Goal: Complete application form

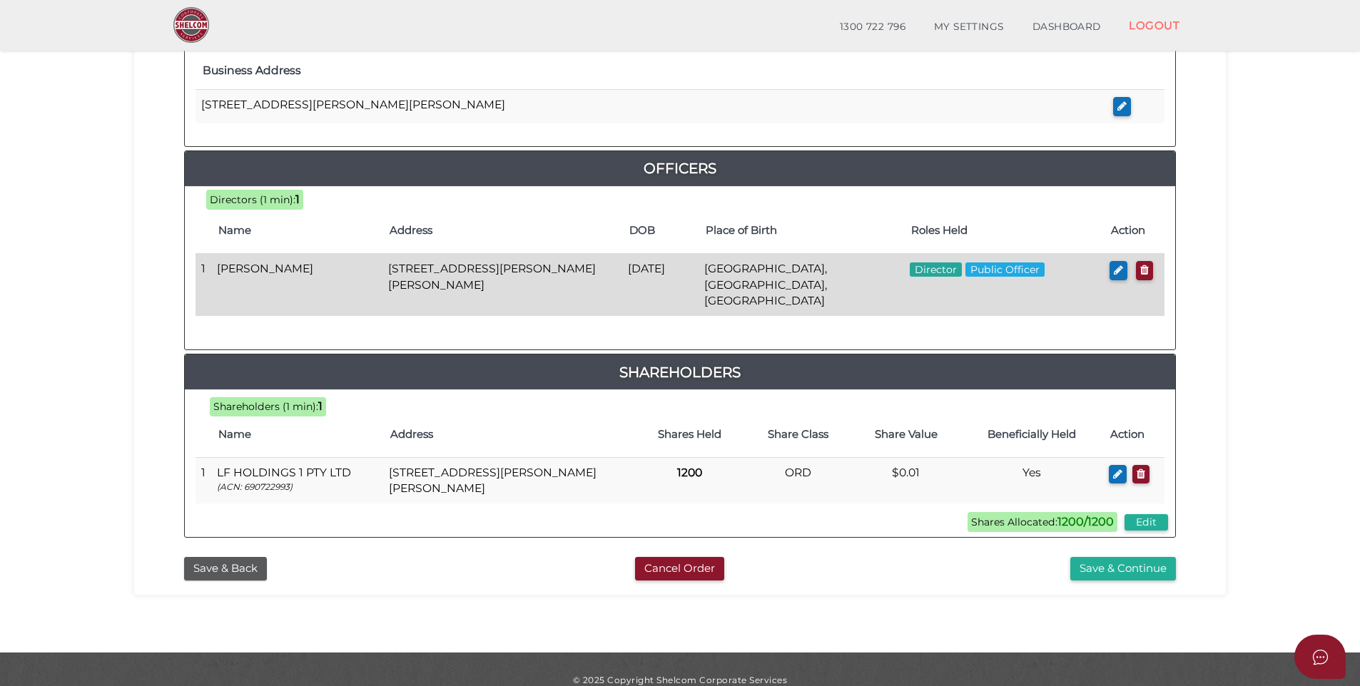
scroll to position [576, 0]
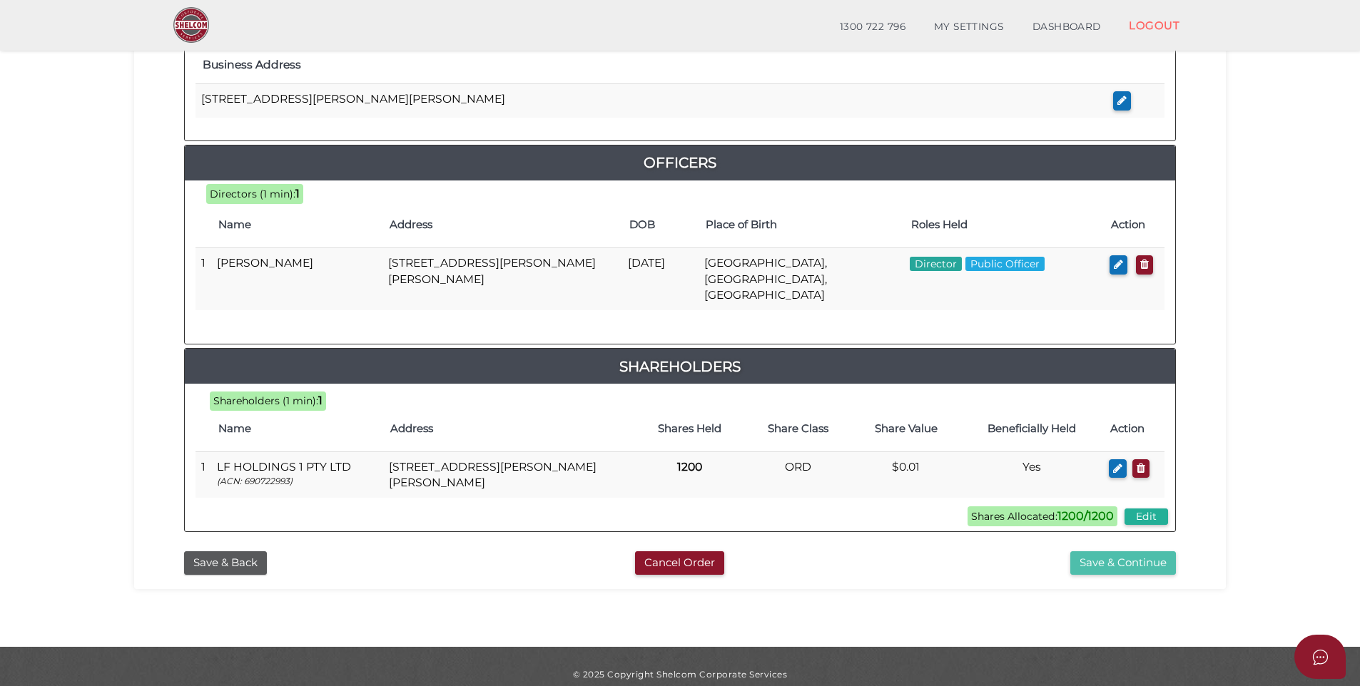
click at [1130, 551] on button "Save & Continue" at bounding box center [1123, 563] width 106 height 24
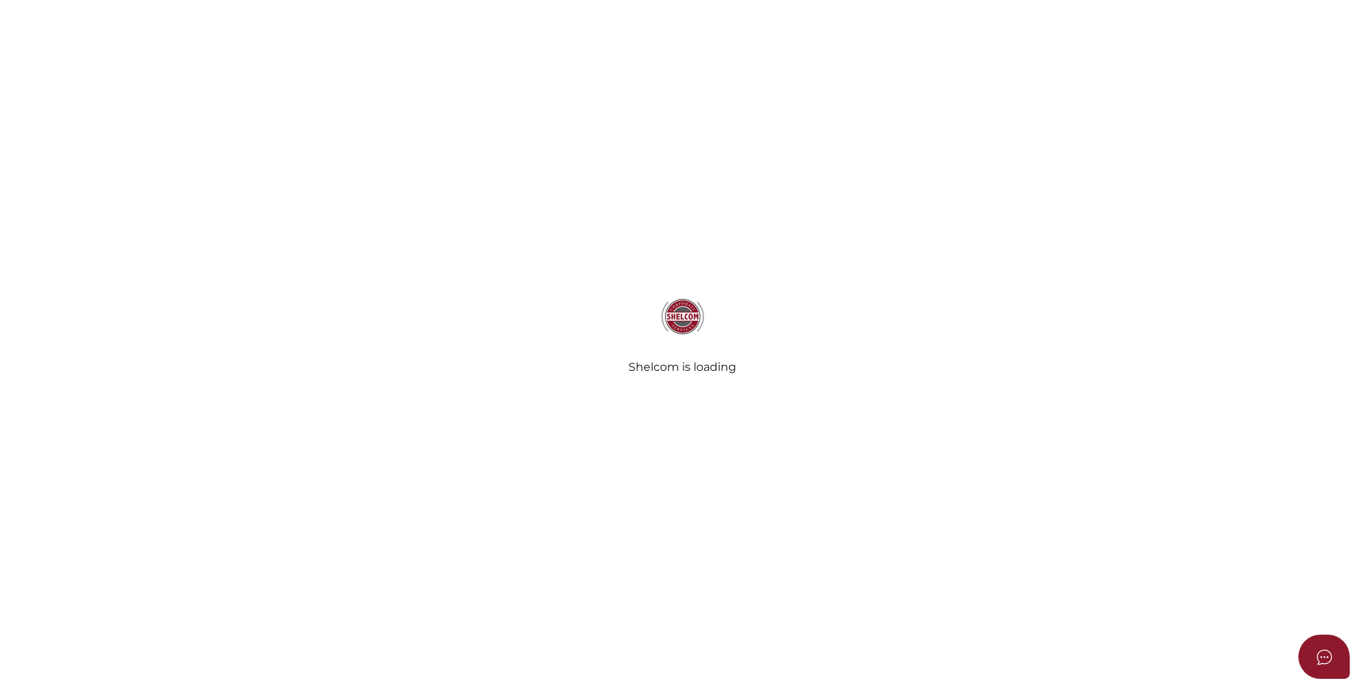
select select "Comb Binding"
select select "No"
radio input "true"
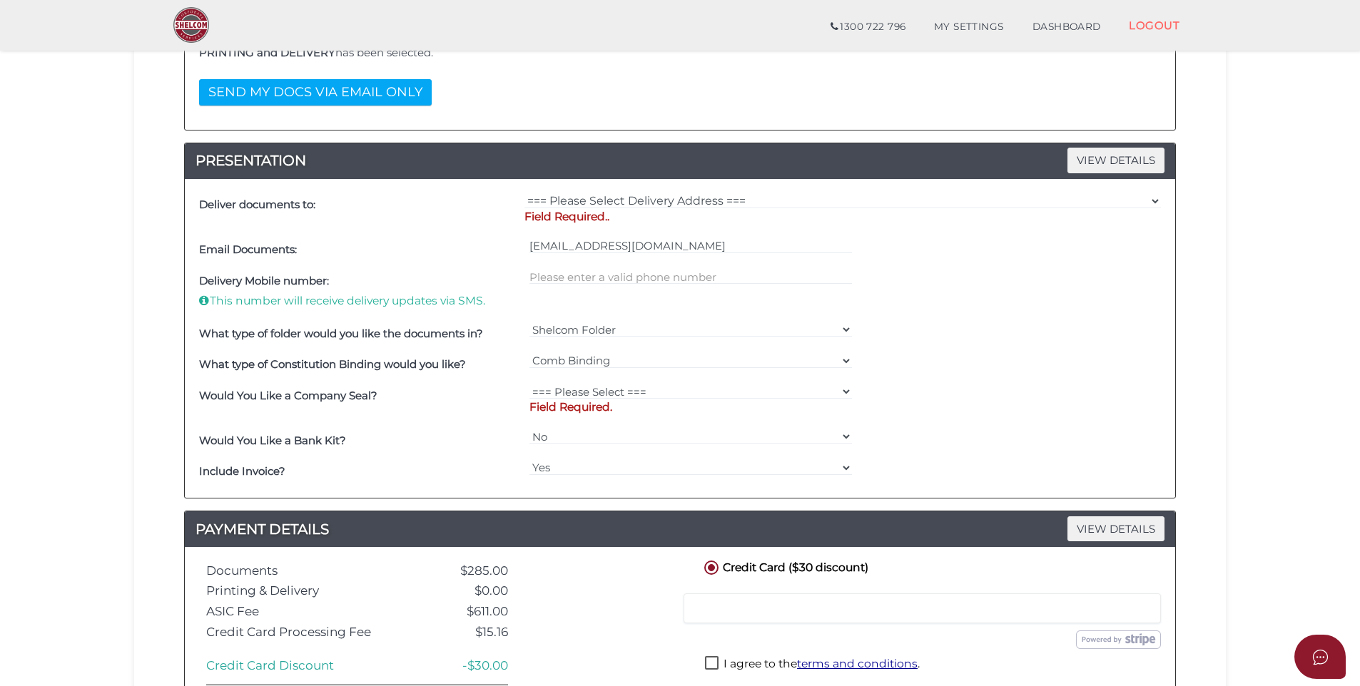
scroll to position [96, 0]
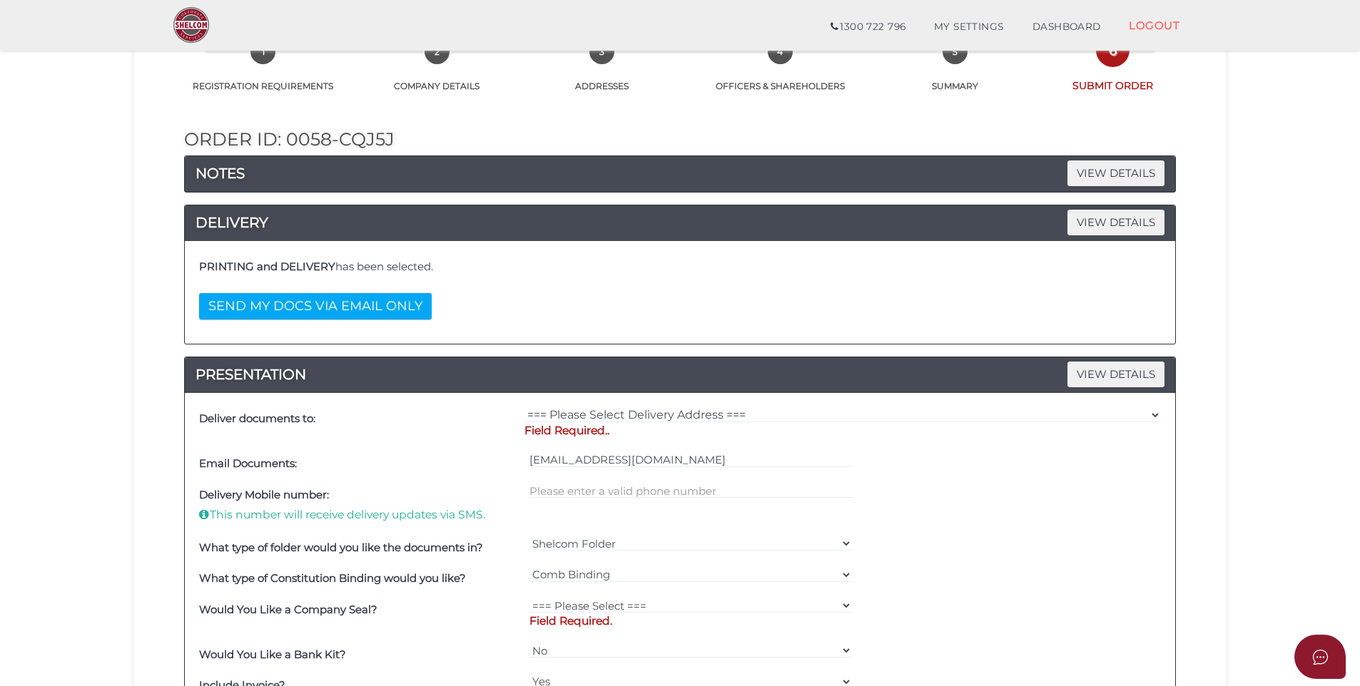
click at [589, 402] on div "Deliver documents to: === Please Select Delivery Address === (User Address - Ha…" at bounding box center [680, 552] width 990 height 319
click at [589, 405] on div "=== Please Select Delivery Address === (User Address - Hasnat Khanna) Level 8 4…" at bounding box center [842, 426] width 643 height 45
click at [589, 410] on select "=== Please Select Delivery Address === (User Address - Hasnat Khanna) Level 8 4…" at bounding box center [842, 415] width 636 height 16
select select "0"
click at [524, 407] on select "=== Please Select Delivery Address === (User Address - Hasnat Khanna) Level 8 4…" at bounding box center [842, 415] width 636 height 16
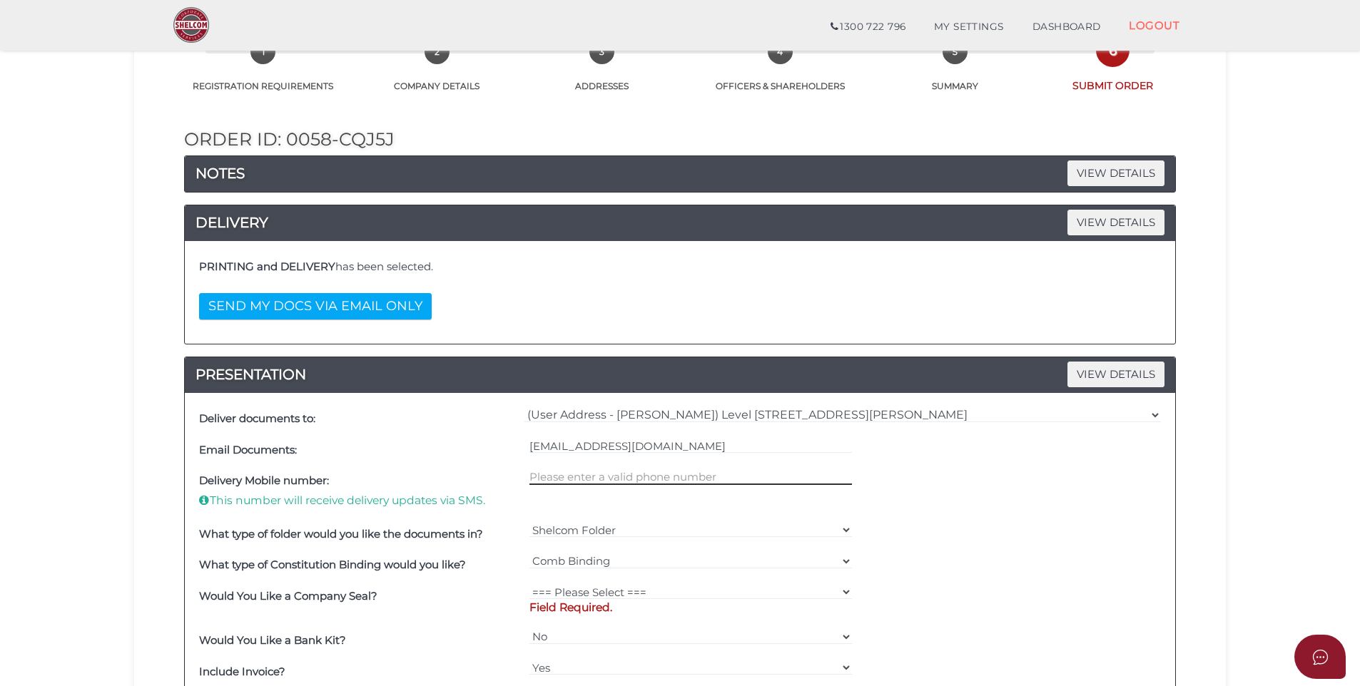
click at [599, 476] on input "text" at bounding box center [690, 477] width 323 height 16
paste input "0386443586"
type input "0386443586"
click at [591, 575] on div "=== Please Select === Comb Binding No Binding" at bounding box center [691, 565] width 330 height 31
click at [593, 596] on select "=== Please Select === Fold Seal $50 No Seal" at bounding box center [690, 592] width 323 height 16
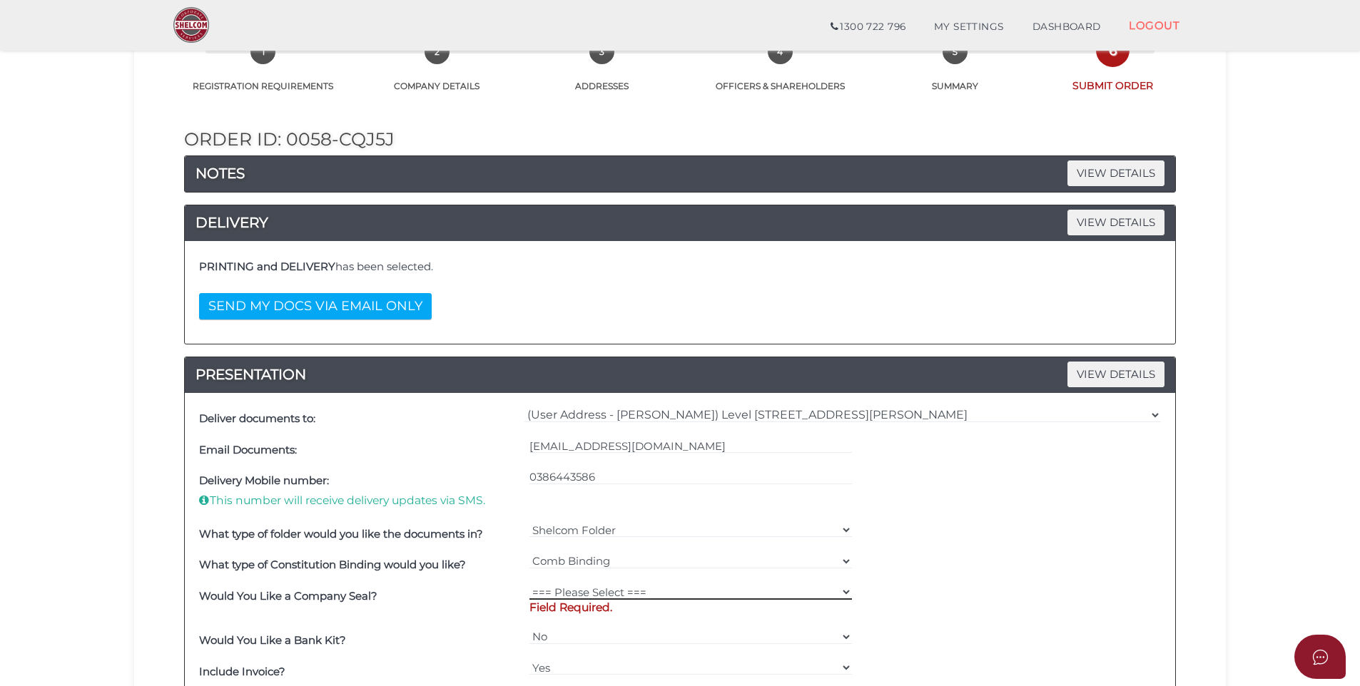
select select "0"
click at [529, 584] on select "=== Please Select === Fold Seal $50 No Seal" at bounding box center [690, 592] width 323 height 16
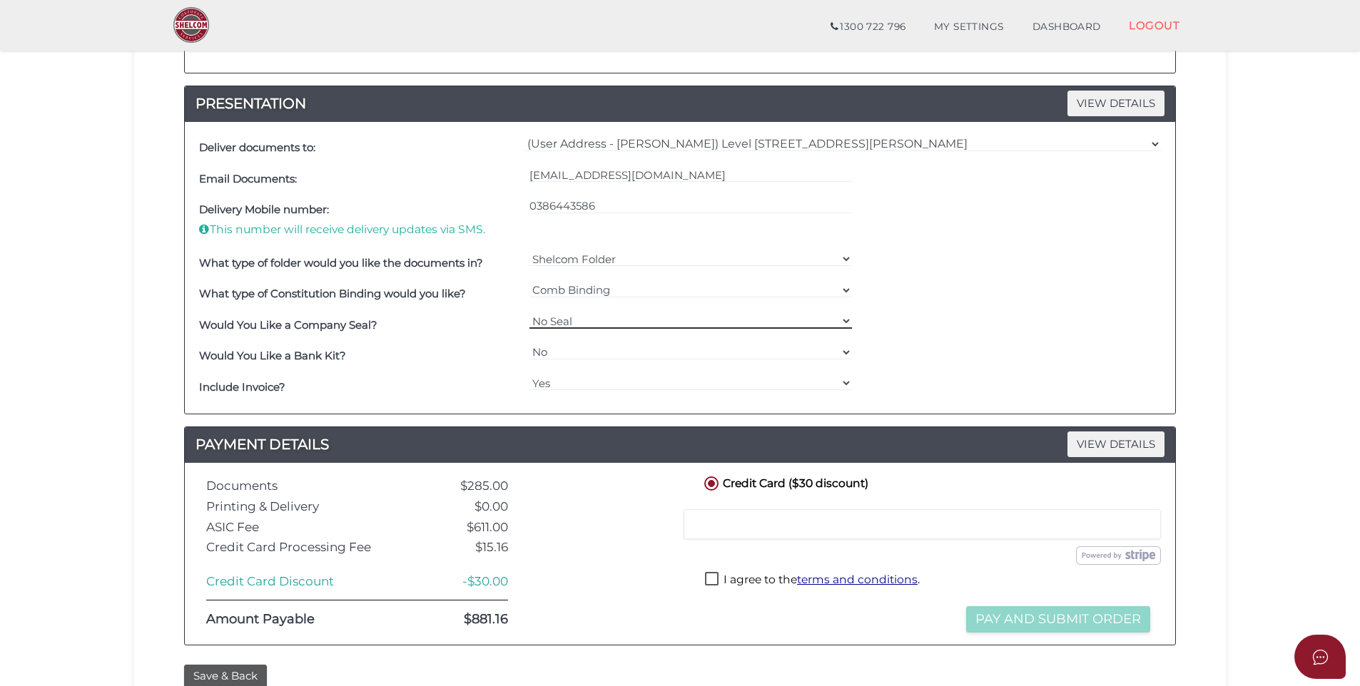
scroll to position [497, 0]
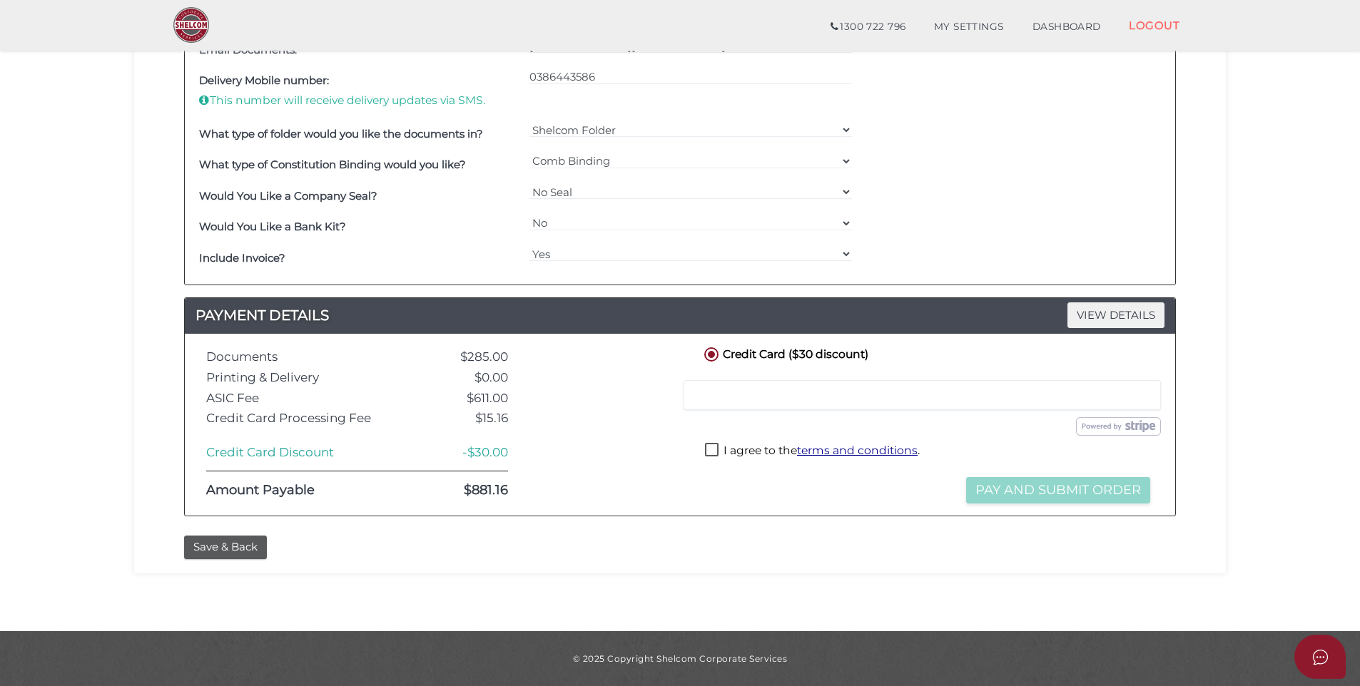
click at [770, 454] on label "I agree to the terms and conditions ." at bounding box center [812, 452] width 215 height 18
checkbox input "true"
click at [1041, 494] on button "Pay and Submit Order" at bounding box center [1058, 490] width 184 height 26
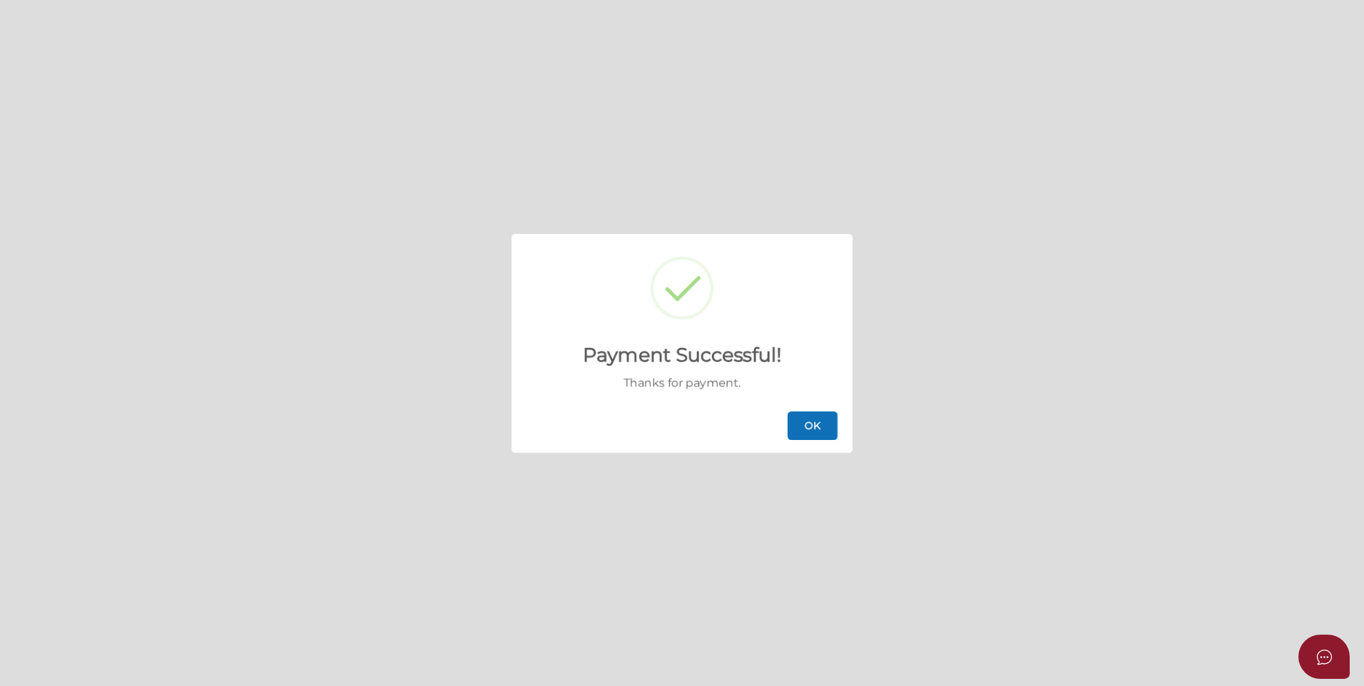
click at [816, 431] on button "OK" at bounding box center [813, 426] width 50 height 29
